Goal: Information Seeking & Learning: Learn about a topic

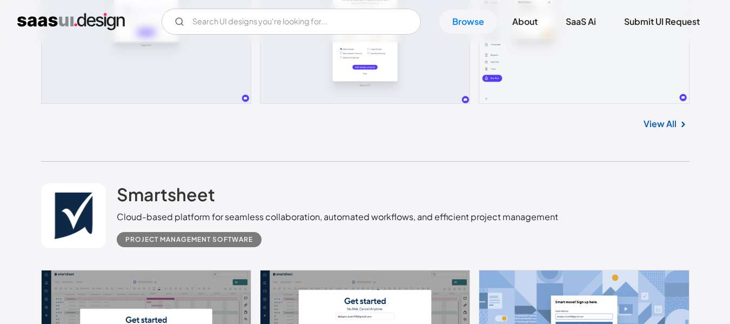
scroll to position [311, 0]
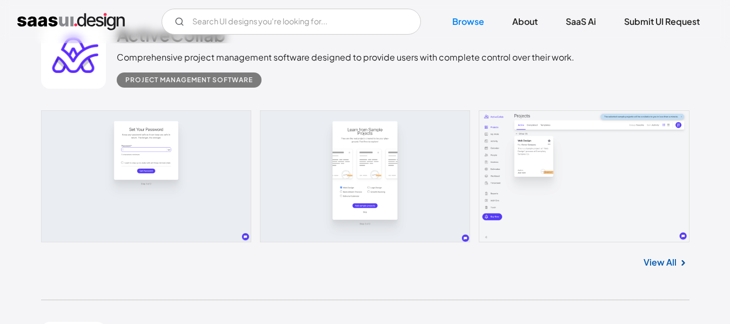
click at [366, 156] on link at bounding box center [365, 176] width 649 height 132
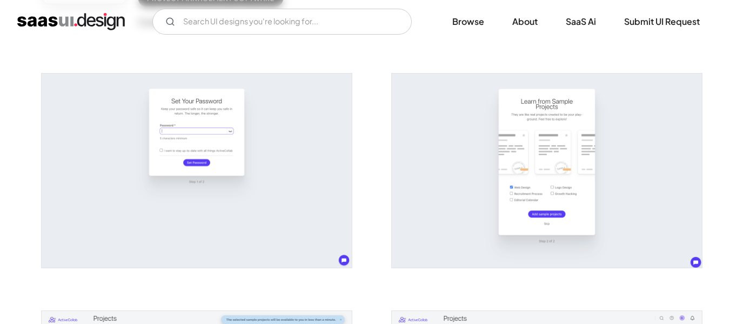
scroll to position [185, 0]
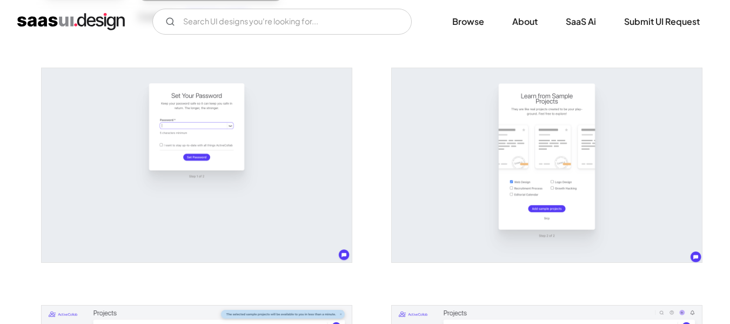
click at [516, 157] on img "open lightbox" at bounding box center [547, 165] width 310 height 194
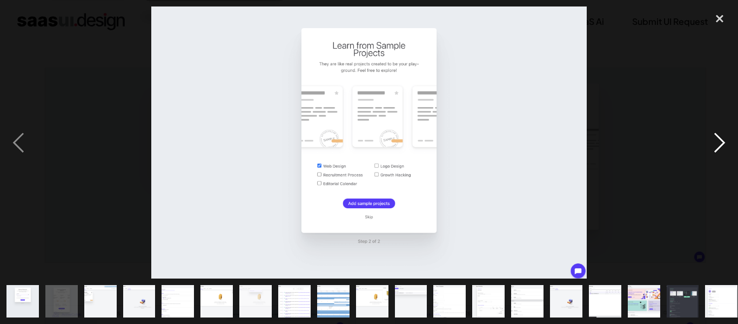
click at [720, 139] on div "next image" at bounding box center [720, 142] width 37 height 272
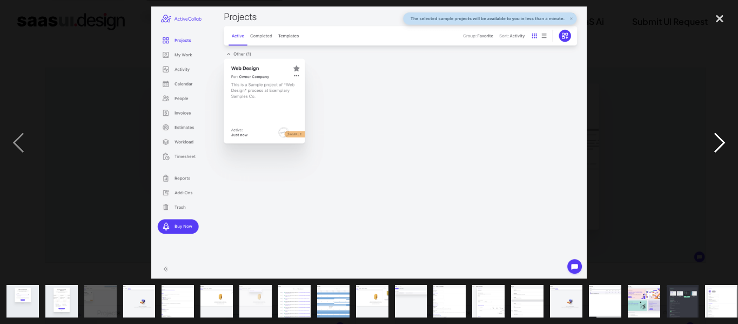
click at [720, 139] on div "next image" at bounding box center [720, 142] width 37 height 272
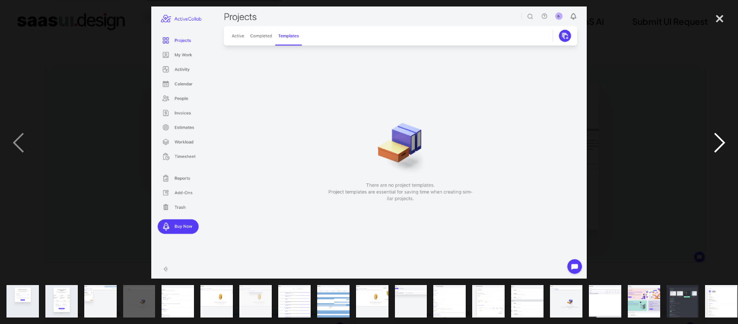
click at [720, 139] on div "next image" at bounding box center [720, 142] width 37 height 272
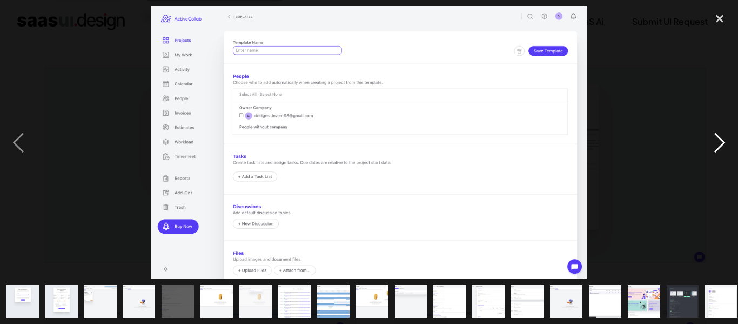
click at [720, 139] on div "next image" at bounding box center [720, 142] width 37 height 272
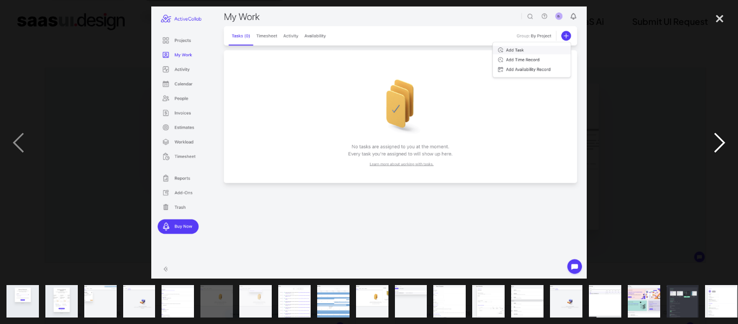
click at [720, 139] on div "next image" at bounding box center [720, 142] width 37 height 272
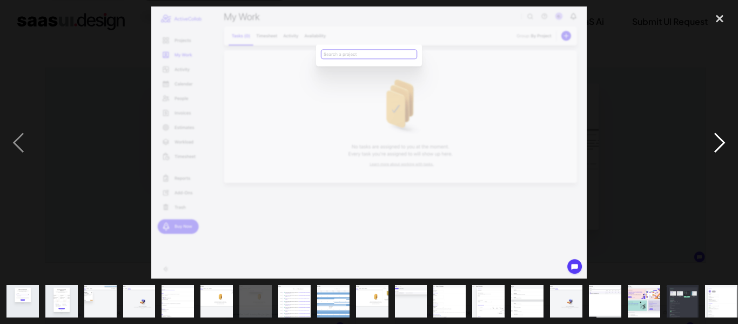
click at [720, 139] on div "next image" at bounding box center [720, 142] width 37 height 272
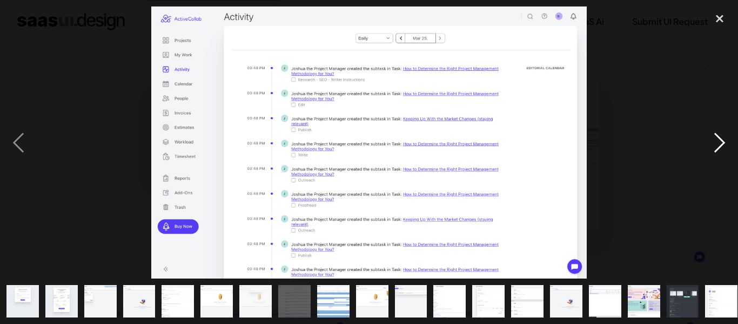
click at [720, 139] on div "next image" at bounding box center [720, 142] width 37 height 272
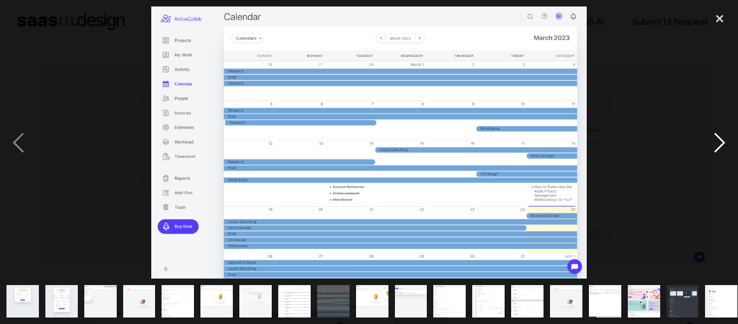
click at [720, 139] on div "next image" at bounding box center [720, 142] width 37 height 272
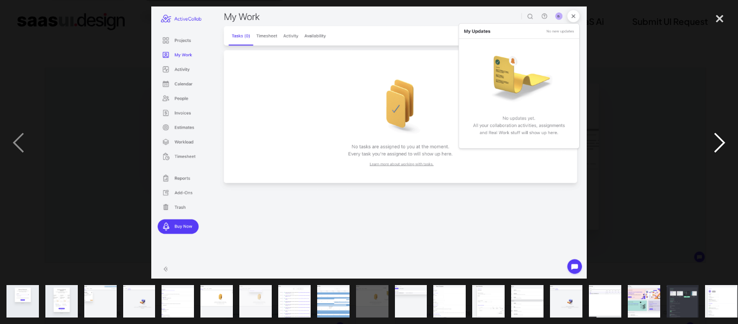
click at [720, 139] on div "next image" at bounding box center [720, 142] width 37 height 272
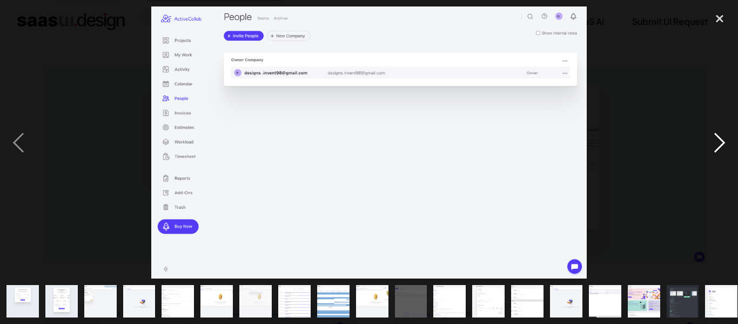
click at [720, 139] on div "next image" at bounding box center [720, 142] width 37 height 272
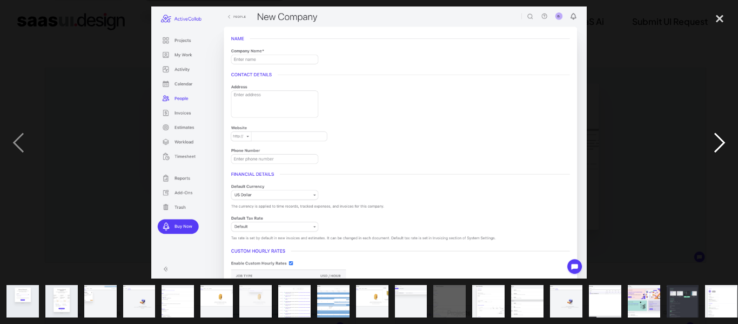
click at [720, 139] on div "next image" at bounding box center [720, 142] width 37 height 272
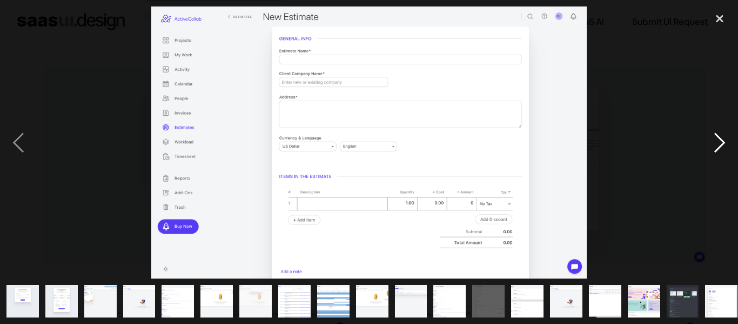
click at [720, 139] on div "next image" at bounding box center [720, 142] width 37 height 272
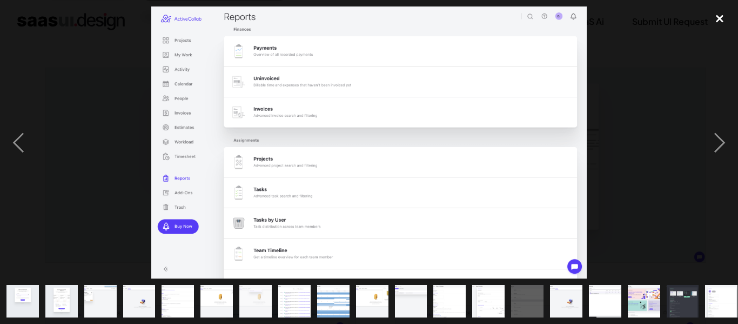
click at [721, 18] on div "close lightbox" at bounding box center [720, 18] width 37 height 24
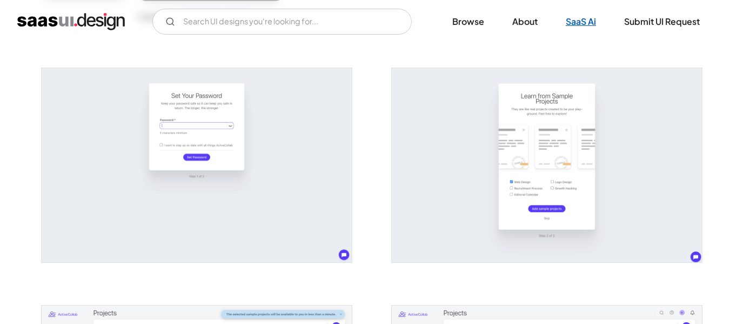
click at [584, 23] on link "SaaS Ai" at bounding box center [581, 22] width 56 height 24
click at [660, 26] on link "Submit UI Request" at bounding box center [662, 22] width 102 height 24
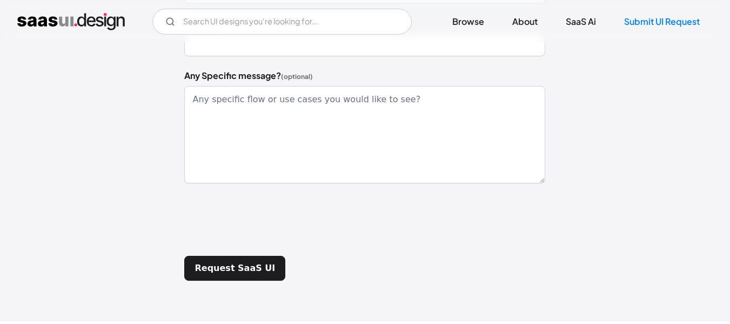
scroll to position [412, 0]
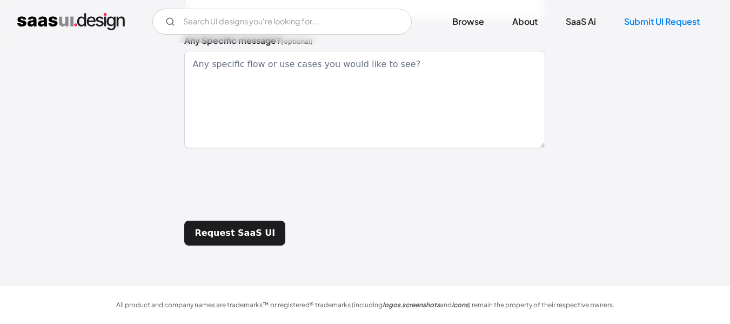
drag, startPoint x: 736, startPoint y: 108, endPoint x: 738, endPoint y: 333, distance: 225.4
click at [460, 22] on link "Browse" at bounding box center [468, 22] width 58 height 24
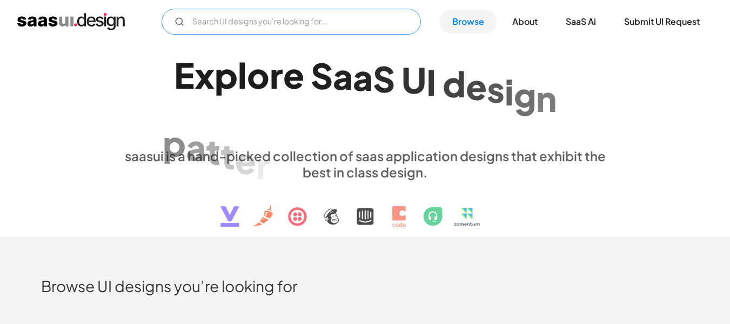
drag, startPoint x: 0, startPoint y: 0, endPoint x: 285, endPoint y: 23, distance: 285.7
click at [285, 23] on input "Email Form" at bounding box center [291, 22] width 259 height 26
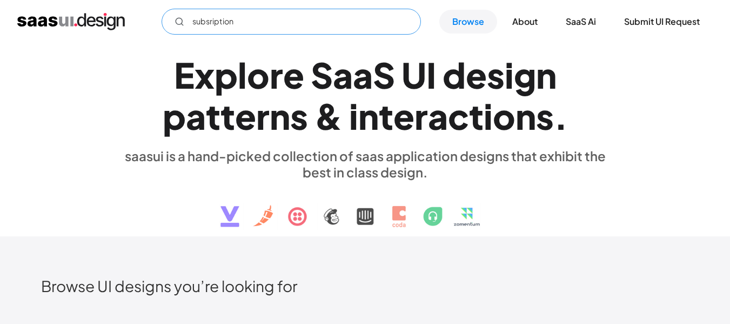
click at [176, 23] on icon "Email Form" at bounding box center [180, 22] width 10 height 10
type input "subsription"
